Goal: Task Accomplishment & Management: Complete application form

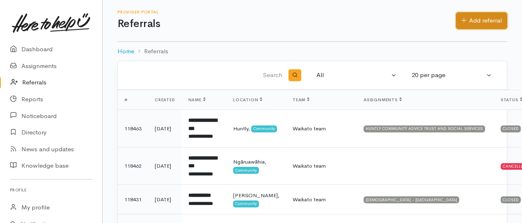
click at [475, 20] on link "Add referral" at bounding box center [481, 20] width 51 height 17
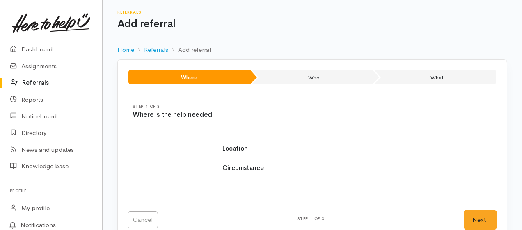
select select
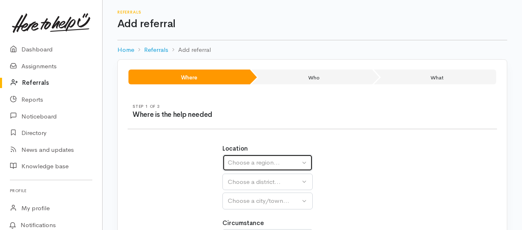
click at [263, 163] on div "Choose a region..." at bounding box center [264, 162] width 72 height 9
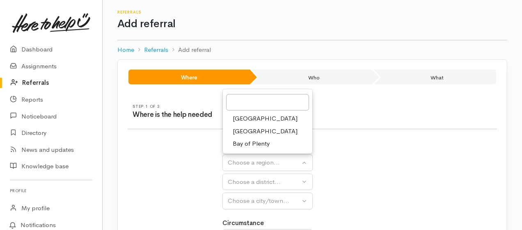
click at [245, 130] on span "Waikato" at bounding box center [265, 130] width 65 height 9
select select "3"
select select
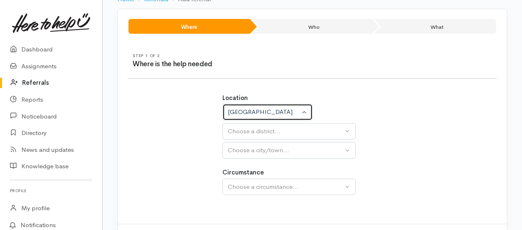
scroll to position [55, 0]
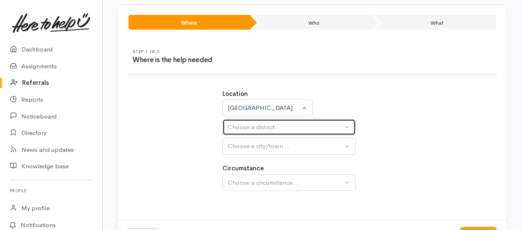
click at [272, 130] on div "Choose a district..." at bounding box center [285, 126] width 115 height 9
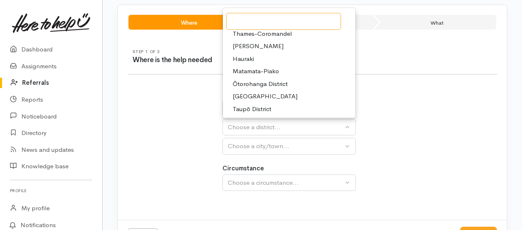
scroll to position [41, 0]
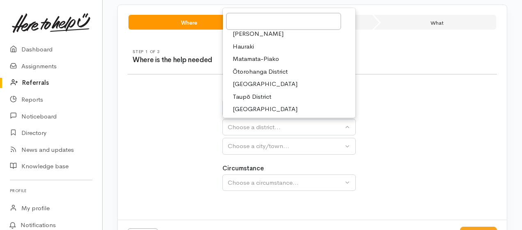
click at [287, 79] on span "South Waikato District" at bounding box center [265, 83] width 65 height 9
select select "11"
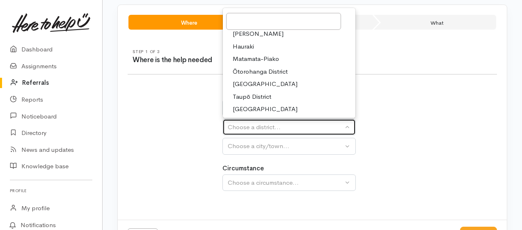
select select
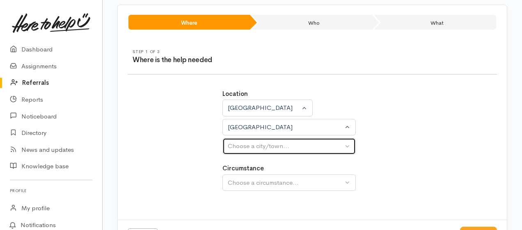
click at [278, 144] on div "Choose a city/town..." at bounding box center [285, 145] width 115 height 9
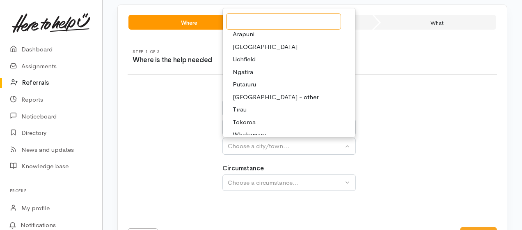
scroll to position [0, 0]
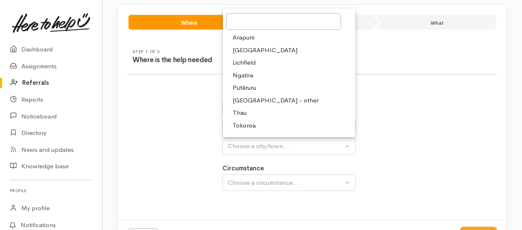
click at [412, 86] on div "Location Auckland Waikato Bay of Plenty Waikato Auckland Waikato Bay of Plenty …" at bounding box center [312, 144] width 379 height 130
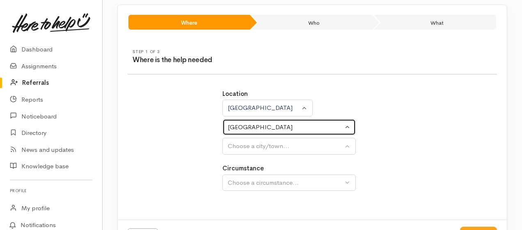
click at [346, 127] on button "South Waikato District" at bounding box center [289, 127] width 133 height 17
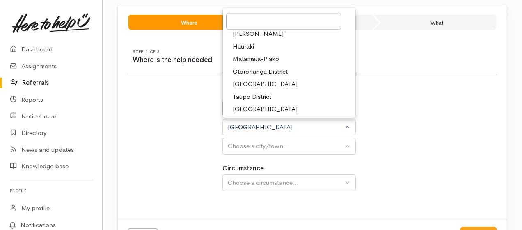
click at [292, 70] on link "Ōtorohanga District" at bounding box center [289, 71] width 133 height 13
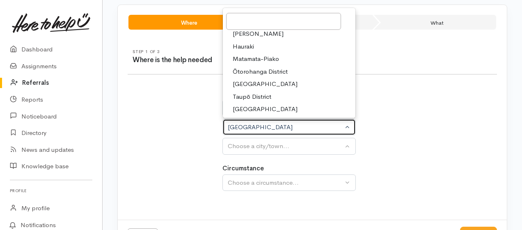
select select "10"
select select
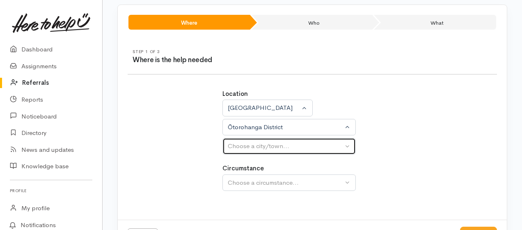
click at [291, 147] on div "Choose a city/town..." at bounding box center [285, 145] width 115 height 9
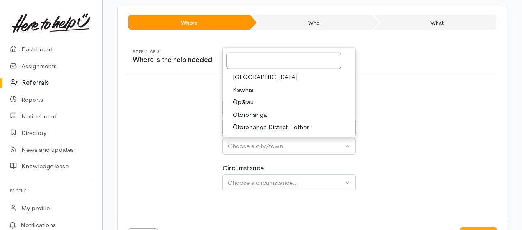
click at [266, 112] on link "Ōtorohanga" at bounding box center [289, 114] width 133 height 13
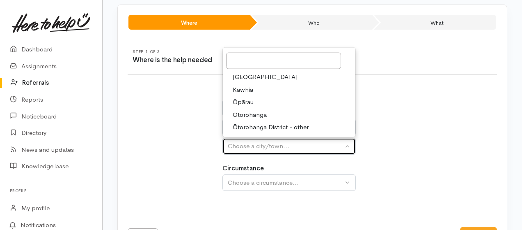
select select "36"
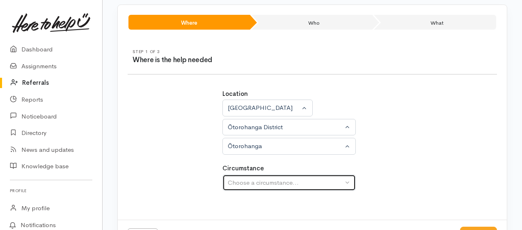
click at [258, 181] on div "Choose a circumstance..." at bounding box center [285, 182] width 115 height 9
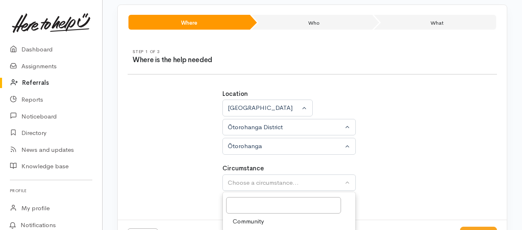
click at [249, 220] on span "Community" at bounding box center [248, 220] width 31 height 9
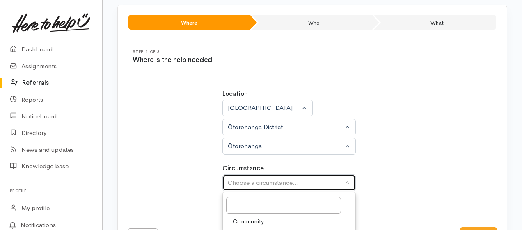
select select "2"
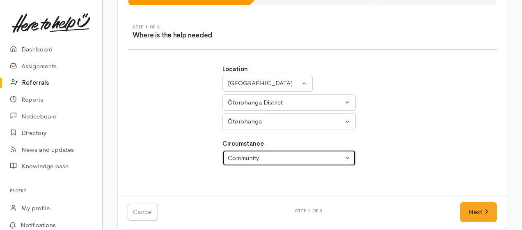
scroll to position [86, 0]
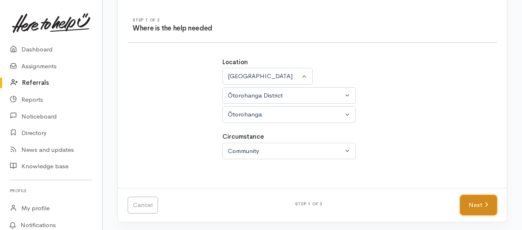
click at [474, 202] on link "Next" at bounding box center [478, 205] width 37 height 20
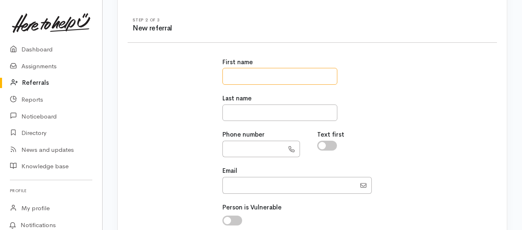
click at [250, 76] on input "text" at bounding box center [280, 76] width 115 height 17
type input "******"
click at [240, 115] on input "text" at bounding box center [280, 112] width 115 height 17
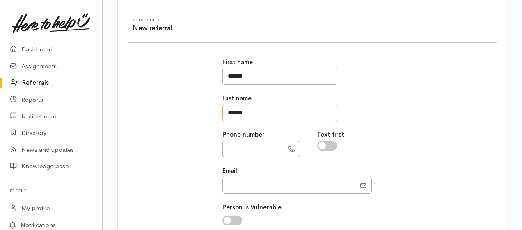
type input "******"
click at [245, 147] on input "text" at bounding box center [254, 148] width 62 height 17
type input "**********"
click at [327, 143] on input "checkbox" at bounding box center [327, 145] width 20 height 10
checkbox input "true"
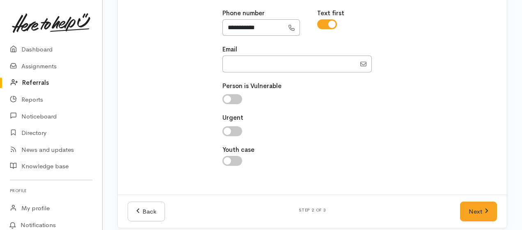
scroll to position [214, 0]
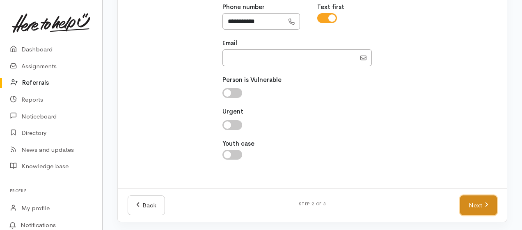
click at [468, 198] on link "Next" at bounding box center [478, 205] width 37 height 20
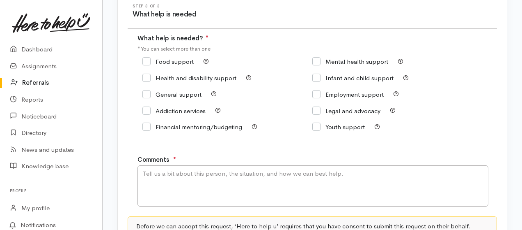
scroll to position [90, 0]
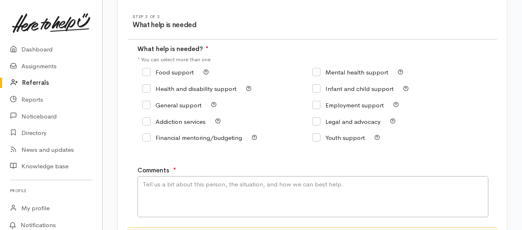
click at [146, 73] on input "Food support" at bounding box center [167, 72] width 51 height 6
checkbox input "true"
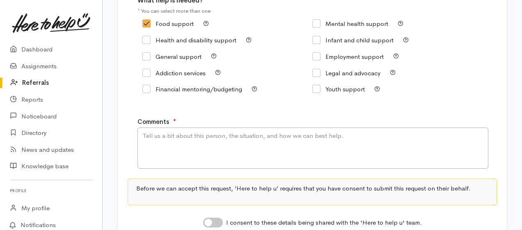
scroll to position [145, 0]
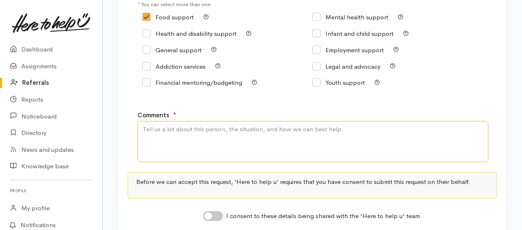
click at [182, 130] on textarea "Comments" at bounding box center [313, 141] width 351 height 41
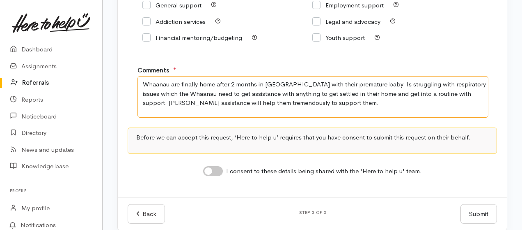
scroll to position [200, 0]
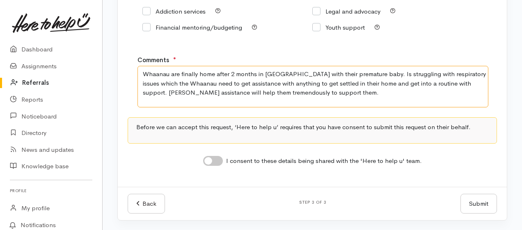
type textarea "Whaanau are finally home after 2 months in Waikato Hospital with their prematur…"
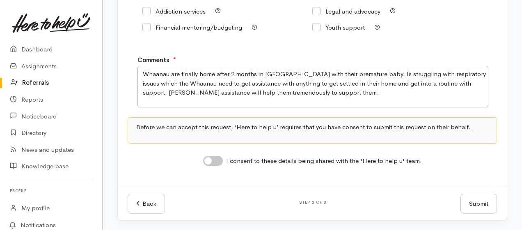
click at [212, 161] on input "I consent to these details being shared with the 'Here to help u' team." at bounding box center [213, 161] width 20 height 10
checkbox input "true"
click at [468, 200] on button "Submit" at bounding box center [479, 203] width 37 height 20
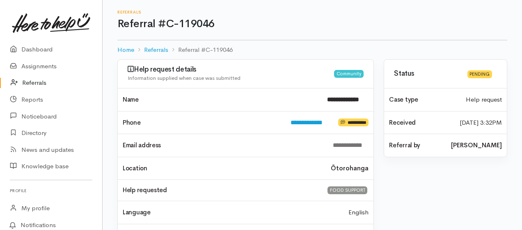
click at [33, 84] on link "Referrals" at bounding box center [51, 82] width 102 height 17
